Goal: Task Accomplishment & Management: Manage account settings

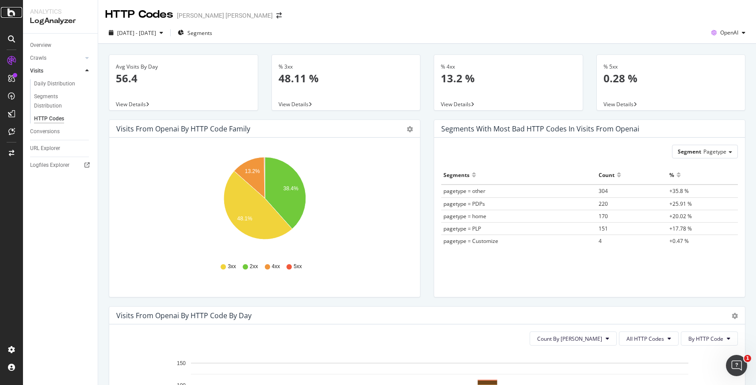
click at [7, 16] on div at bounding box center [11, 12] width 21 height 11
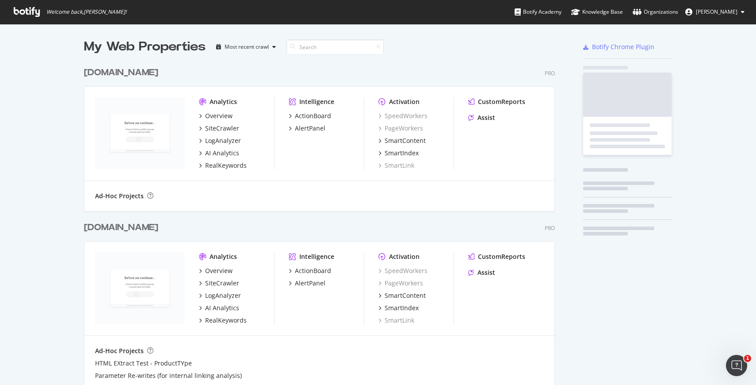
scroll to position [385, 756]
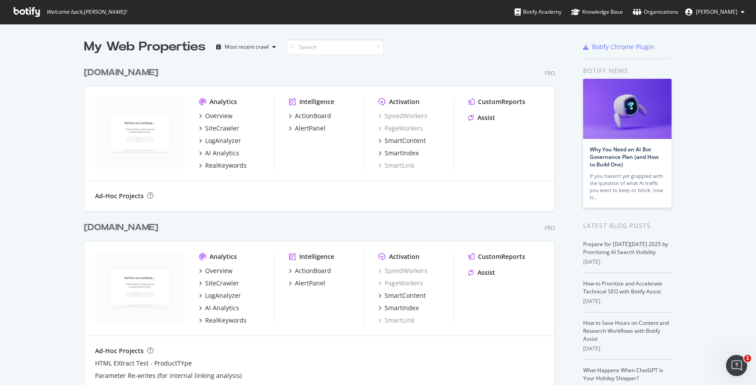
click at [741, 14] on icon at bounding box center [743, 11] width 4 height 5
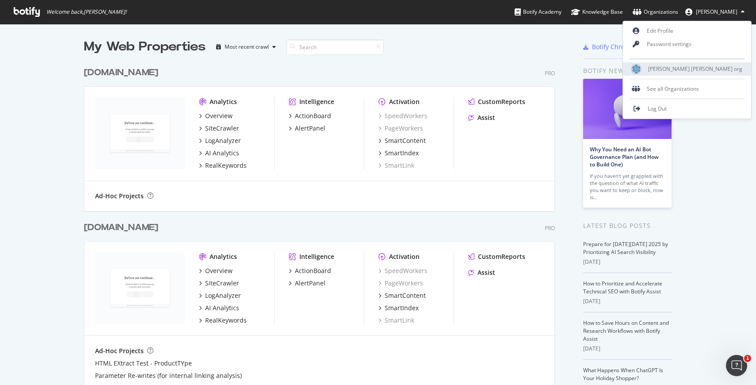
click at [697, 72] on span "[PERSON_NAME] [PERSON_NAME] org" at bounding box center [695, 69] width 94 height 8
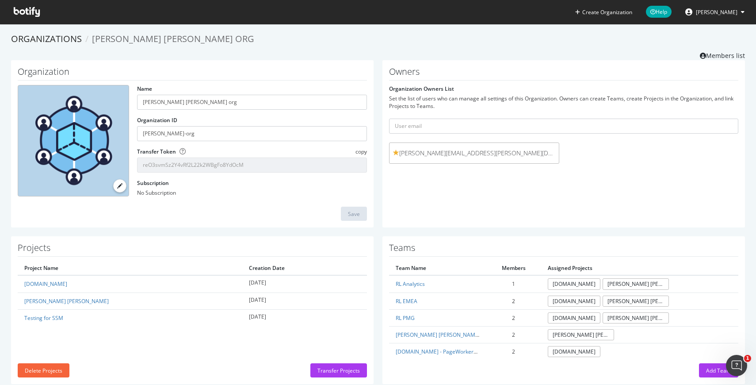
scroll to position [17, 0]
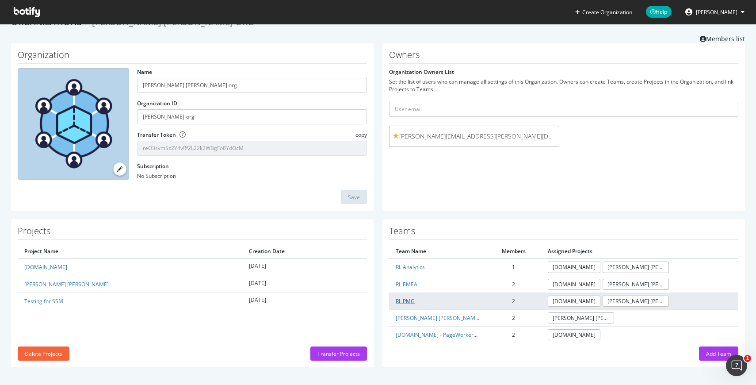
click at [407, 299] on link "RL PMG" at bounding box center [405, 301] width 19 height 8
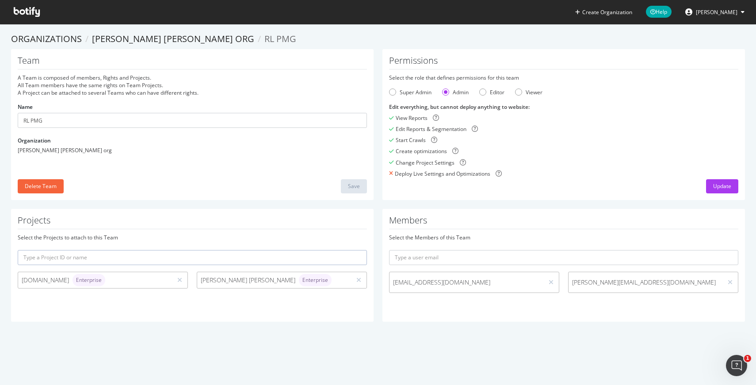
click at [283, 301] on div "Projects Select the Projects to attach to this Team [DOMAIN_NAME] Enterprise [P…" at bounding box center [192, 265] width 363 height 113
click at [422, 308] on div "Members Select the Members of this Team [EMAIL_ADDRESS][DOMAIN_NAME] [PERSON_NA…" at bounding box center [564, 265] width 363 height 113
click at [465, 257] on input "text" at bounding box center [563, 257] width 349 height 15
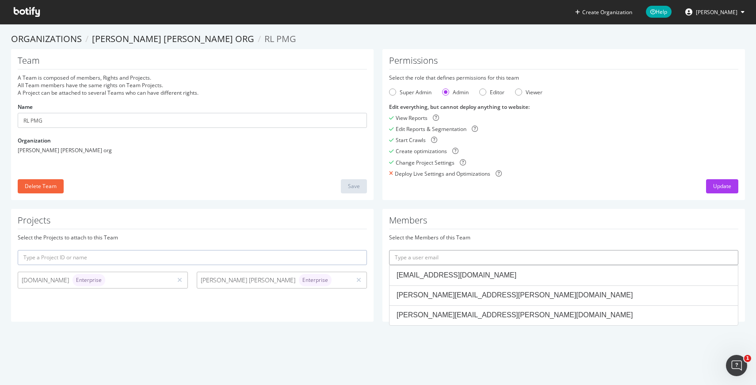
paste input "[PERSON_NAME][EMAIL_ADDRESS][PERSON_NAME][DOMAIN_NAME]"
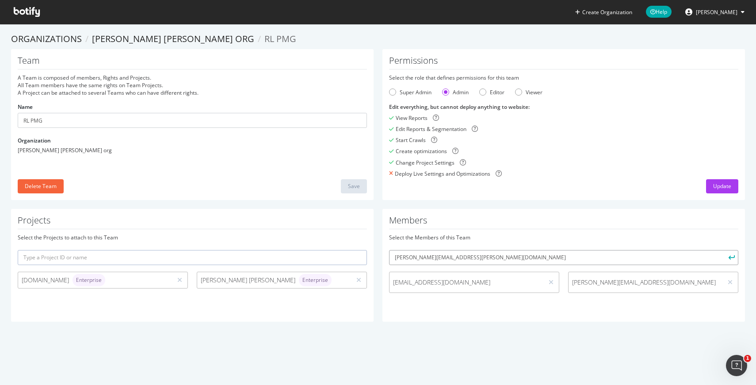
click at [462, 258] on input "[PERSON_NAME][EMAIL_ADDRESS][PERSON_NAME][DOMAIN_NAME]" at bounding box center [563, 257] width 349 height 15
type input "[PERSON_NAME][EMAIL_ADDRESS][PERSON_NAME][DOMAIN_NAME]"
click at [731, 255] on icon "submit" at bounding box center [732, 257] width 6 height 5
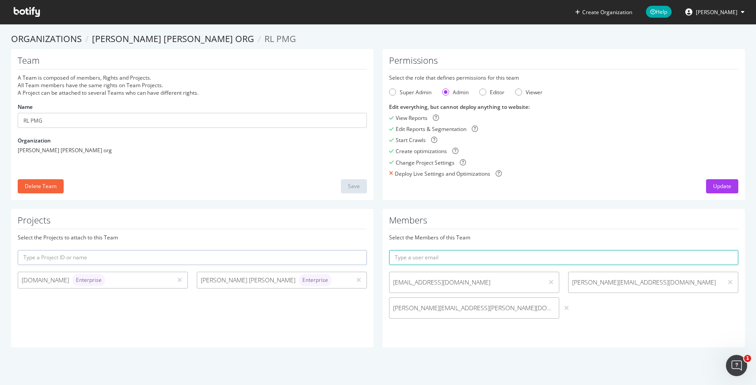
click at [578, 322] on div "[EMAIL_ADDRESS][DOMAIN_NAME] [PERSON_NAME][EMAIL_ADDRESS][DOMAIN_NAME] [PERSON_…" at bounding box center [564, 297] width 358 height 51
